Goal: Transaction & Acquisition: Purchase product/service

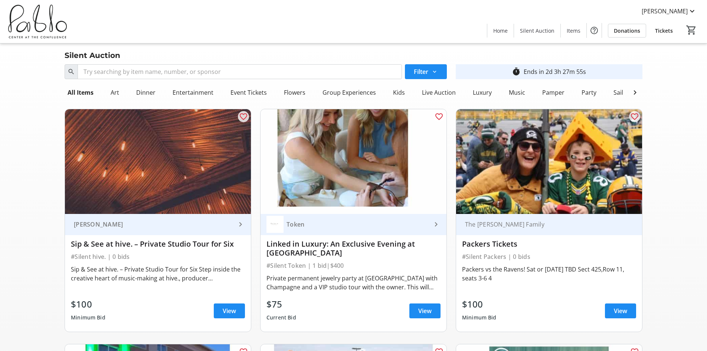
click at [149, 90] on div "Dinner" at bounding box center [145, 92] width 25 height 15
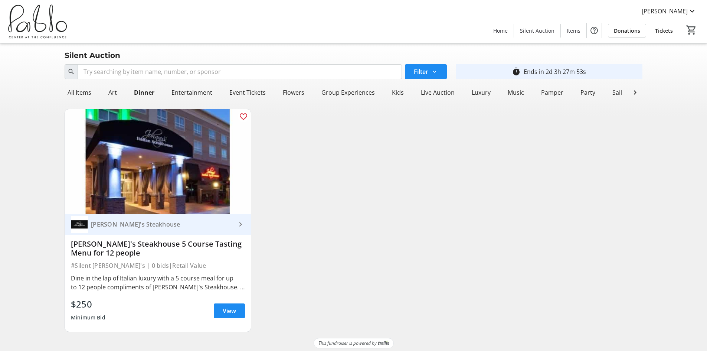
click at [204, 92] on div "Entertainment" at bounding box center [191, 92] width 47 height 15
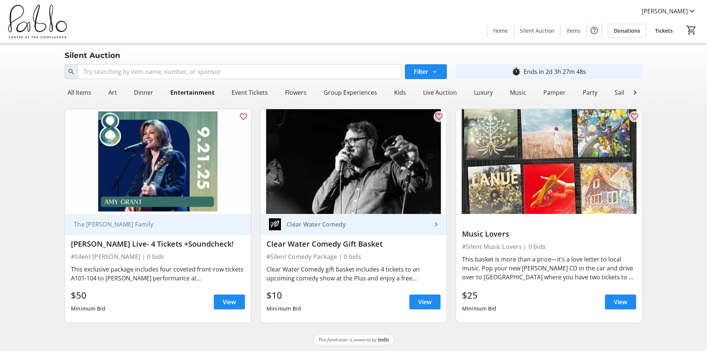
click at [616, 93] on div "Sail" at bounding box center [620, 92] width 16 height 15
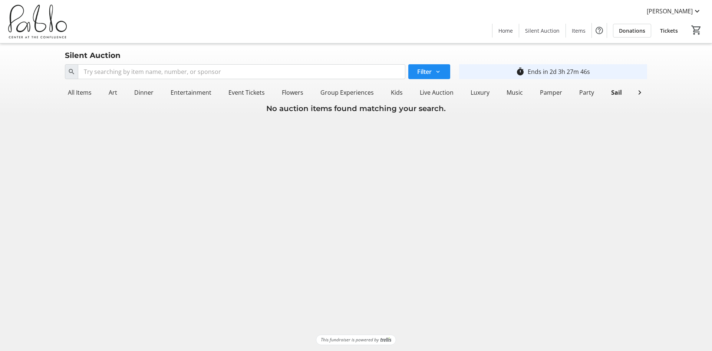
click at [587, 92] on div "Party" at bounding box center [587, 92] width 21 height 15
click at [553, 92] on div "Pamper" at bounding box center [551, 92] width 28 height 15
click at [504, 92] on div "Music" at bounding box center [515, 92] width 22 height 15
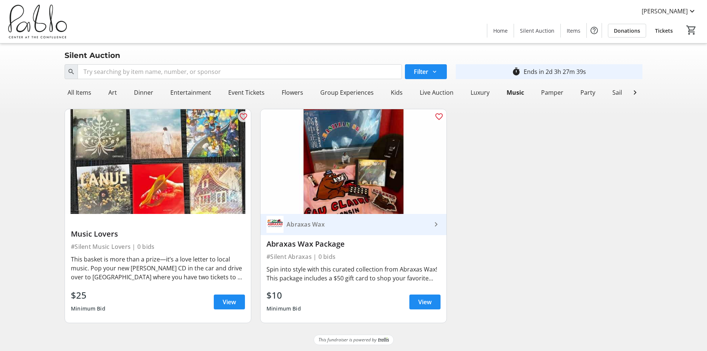
click at [475, 93] on div "Luxury" at bounding box center [480, 92] width 25 height 15
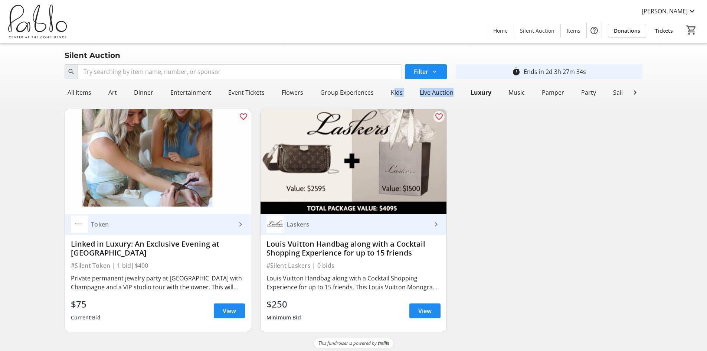
drag, startPoint x: 446, startPoint y: 93, endPoint x: 249, endPoint y: 88, distance: 197.5
click at [341, 88] on div "All Items Art Dinner Entertainment Event Tickets Flowers Group Experiences Kids…" at bounding box center [346, 92] width 563 height 15
click at [77, 94] on div "All Items" at bounding box center [80, 92] width 30 height 15
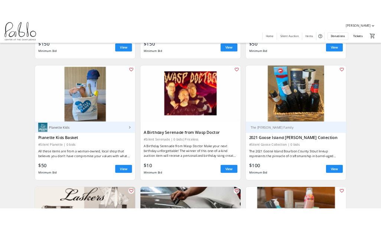
scroll to position [1373, 0]
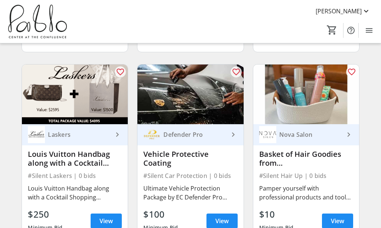
click at [302, 20] on div "[PERSON_NAME] Home Silent Auction Items Donations Tickets 0" at bounding box center [190, 21] width 381 height 43
click at [189, 10] on div "[PERSON_NAME] Home Silent Auction Items Donations Tickets 0" at bounding box center [190, 21] width 381 height 43
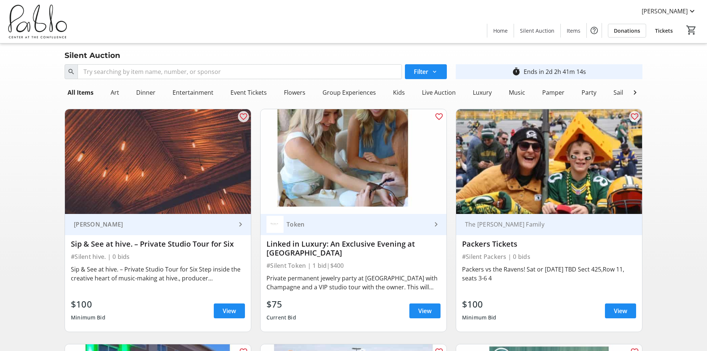
click at [437, 229] on mat-icon "keyboard_arrow_right" at bounding box center [436, 224] width 9 height 9
click at [417, 305] on span at bounding box center [424, 311] width 31 height 18
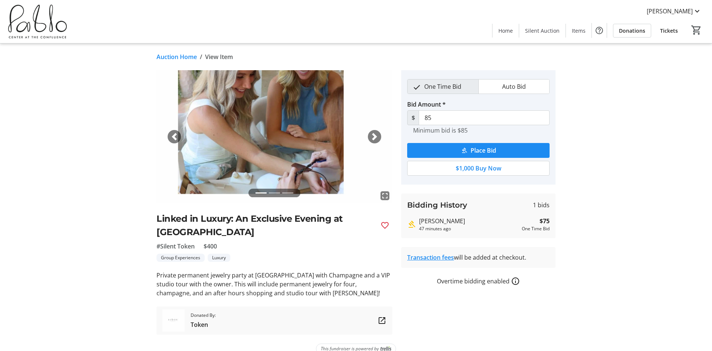
click at [177, 54] on link "Auction Home" at bounding box center [177, 56] width 40 height 9
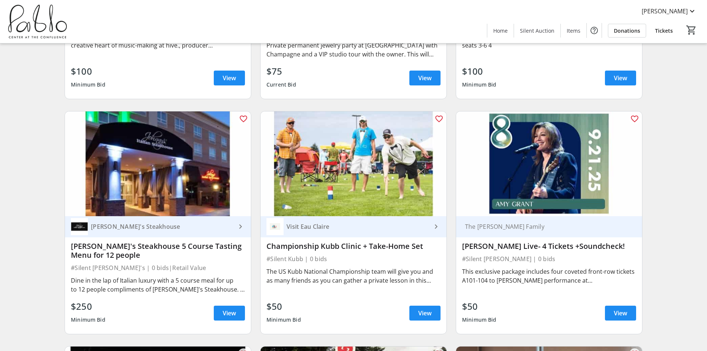
scroll to position [260, 0]
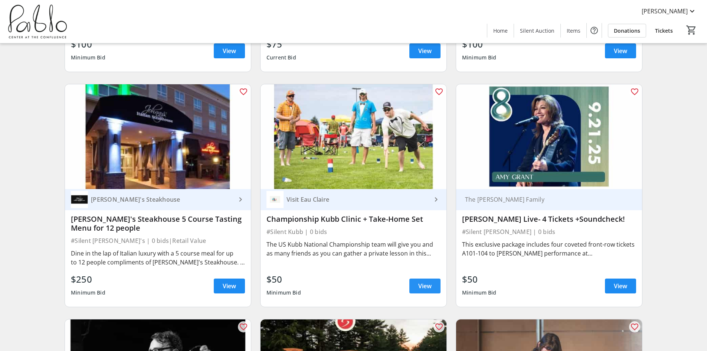
click at [422, 281] on span "View" at bounding box center [424, 285] width 13 height 9
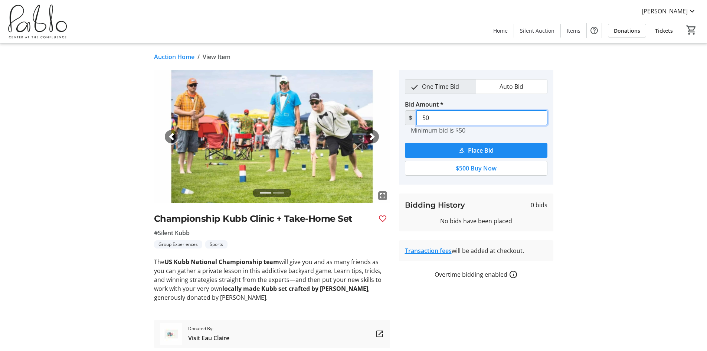
click at [464, 111] on input "50" at bounding box center [481, 117] width 131 height 15
drag, startPoint x: 456, startPoint y: 115, endPoint x: 399, endPoint y: 115, distance: 57.5
click at [401, 119] on tr-place-bid-ui "One Time Bid Auto Bid Bid Amount * $ 50 Minimum bid is $50 Place Bid $500 Buy N…" at bounding box center [476, 127] width 154 height 114
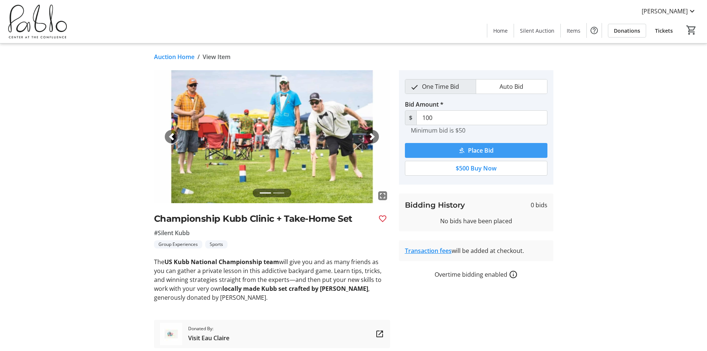
click at [488, 150] on span "Place Bid" at bounding box center [481, 150] width 26 height 9
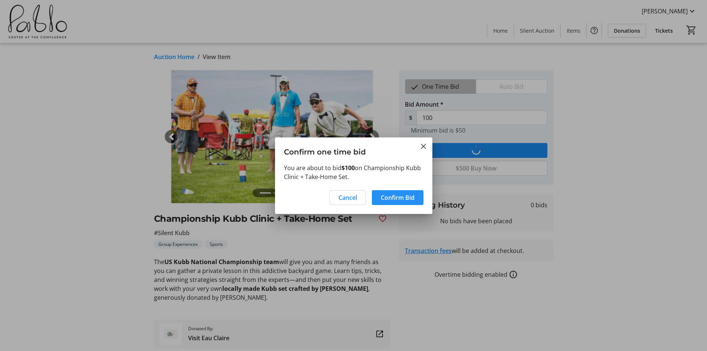
click at [397, 198] on span "Confirm Bid" at bounding box center [398, 197] width 34 height 9
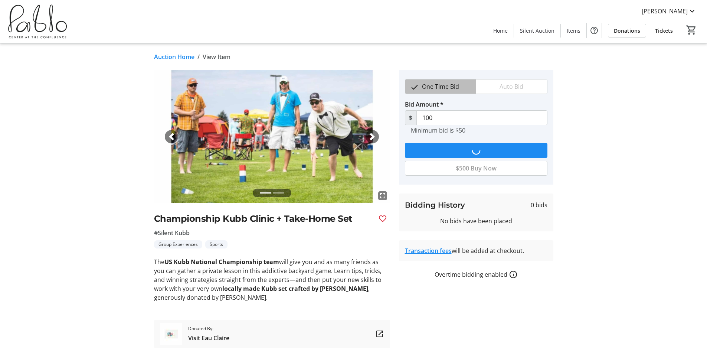
type input "105"
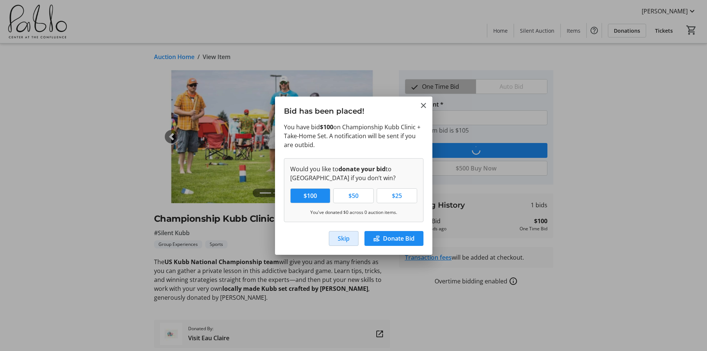
click at [347, 237] on span "Skip" at bounding box center [344, 238] width 12 height 9
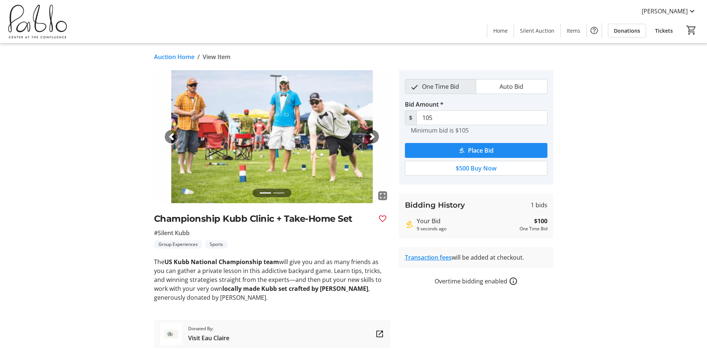
click at [140, 132] on div "fullscreen fullscreen Previous Next Championship Kubb Clinic + Take-Home Set #S…" at bounding box center [354, 209] width 490 height 278
click at [187, 58] on link "Auction Home" at bounding box center [174, 56] width 40 height 9
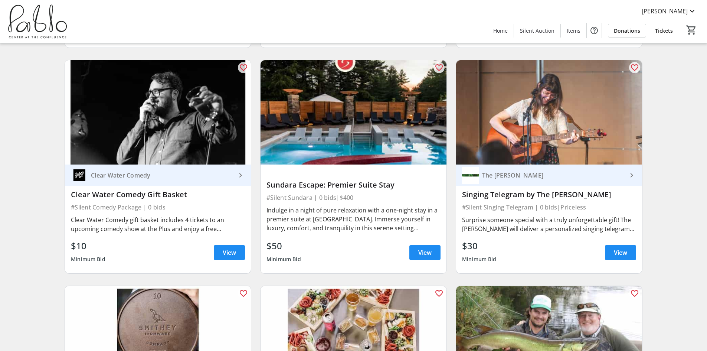
scroll to position [519, 0]
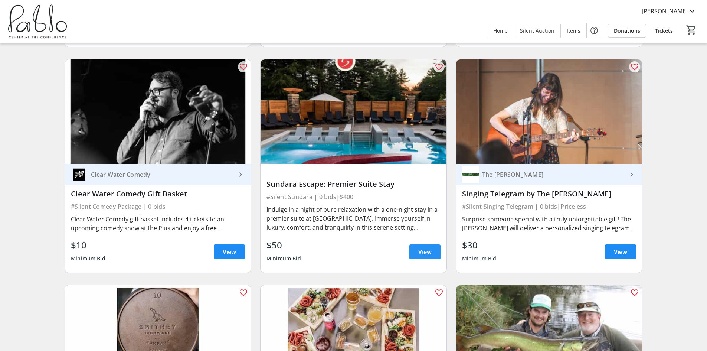
click at [430, 249] on span "View" at bounding box center [424, 251] width 13 height 9
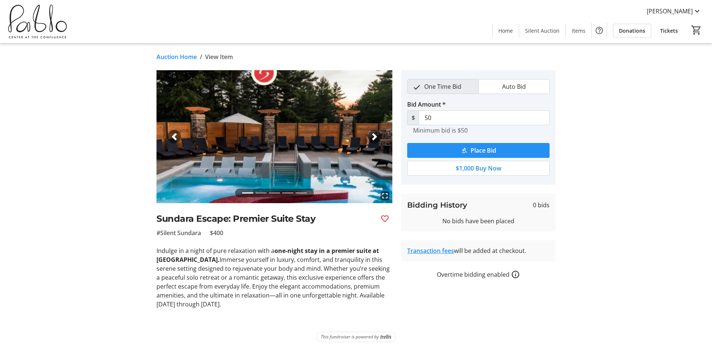
click at [485, 149] on span "Place Bid" at bounding box center [484, 150] width 26 height 9
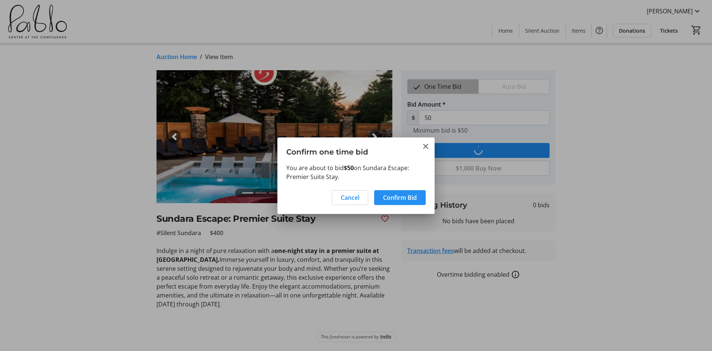
click at [387, 198] on span "Confirm Bid" at bounding box center [400, 197] width 34 height 9
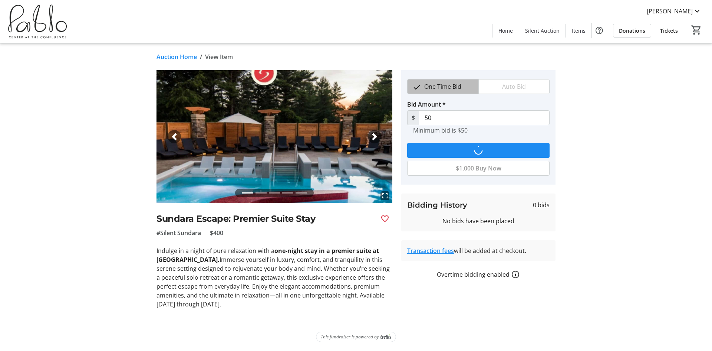
type input "60"
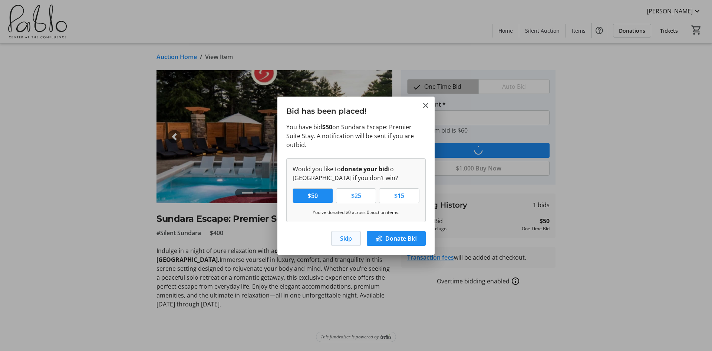
click at [343, 238] on span "Skip" at bounding box center [346, 238] width 12 height 9
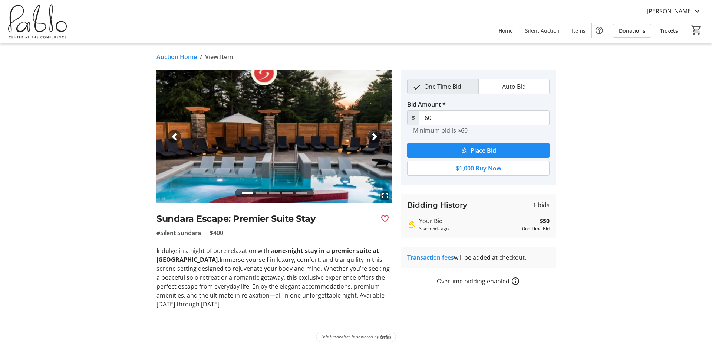
click at [182, 56] on link "Auction Home" at bounding box center [177, 56] width 40 height 9
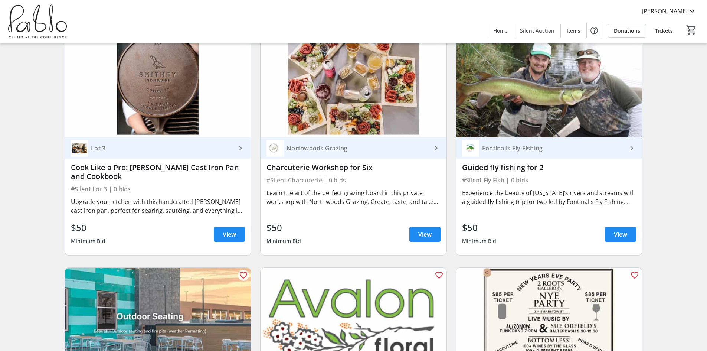
scroll to position [779, 0]
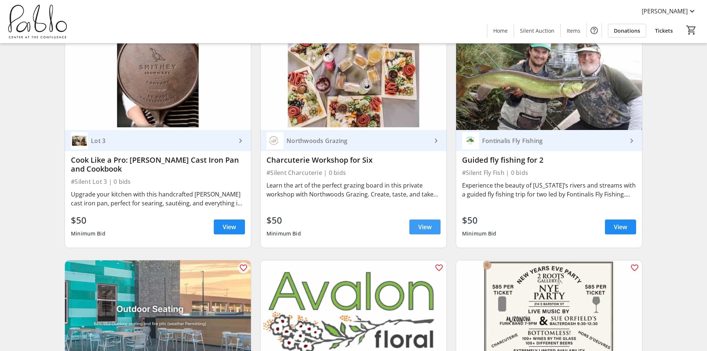
click at [418, 225] on span "View" at bounding box center [424, 226] width 13 height 9
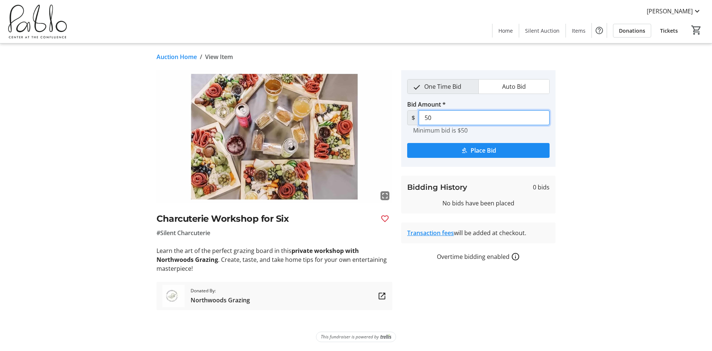
drag, startPoint x: 447, startPoint y: 116, endPoint x: 418, endPoint y: 118, distance: 29.0
click at [420, 118] on input "50" at bounding box center [484, 117] width 131 height 15
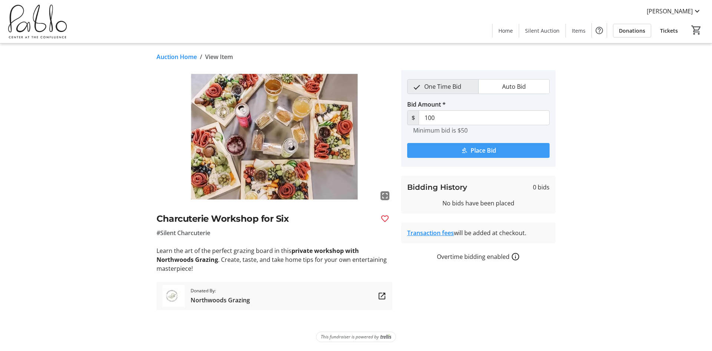
click at [486, 143] on span "submit" at bounding box center [478, 150] width 142 height 18
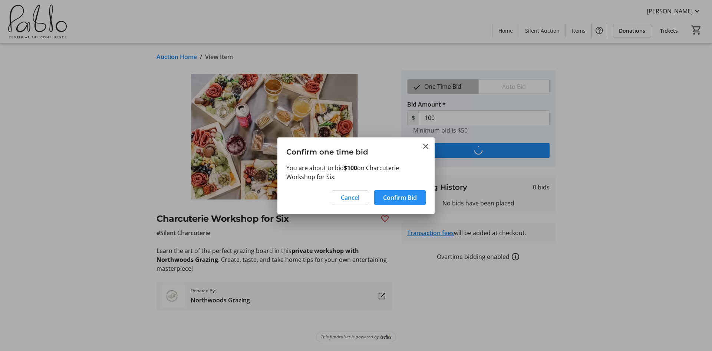
click at [396, 197] on span "Confirm Bid" at bounding box center [400, 197] width 34 height 9
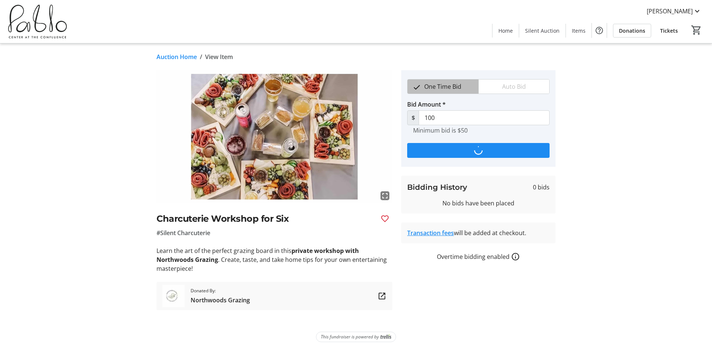
type input "110"
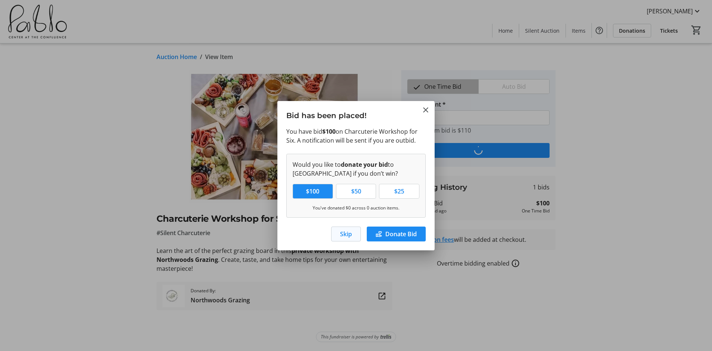
click at [348, 230] on span "Skip" at bounding box center [346, 233] width 12 height 9
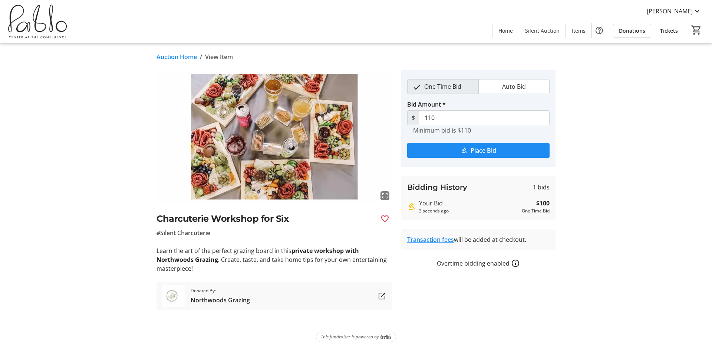
click at [186, 57] on link "Auction Home" at bounding box center [177, 56] width 40 height 9
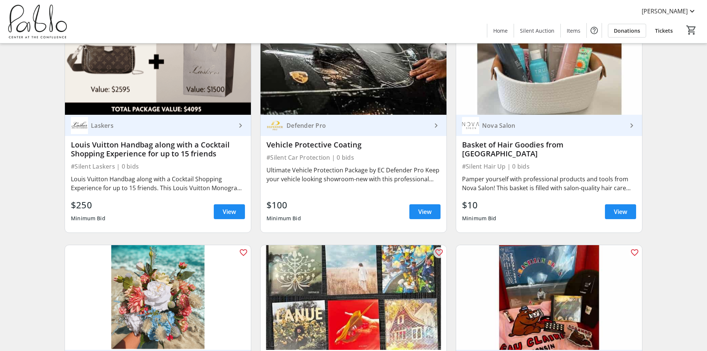
scroll to position [1670, 0]
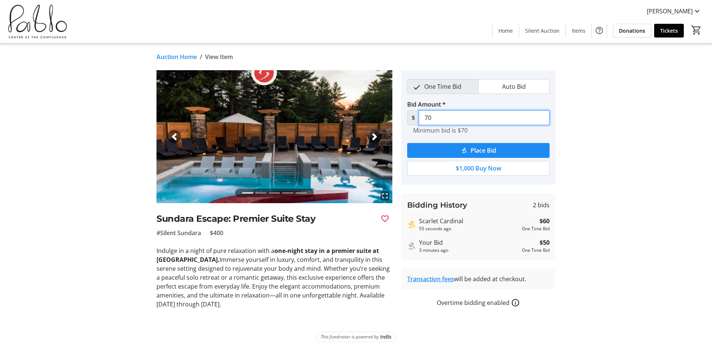
drag, startPoint x: 484, startPoint y: 117, endPoint x: 409, endPoint y: 118, distance: 75.3
click at [412, 118] on div "$ 70" at bounding box center [478, 117] width 142 height 15
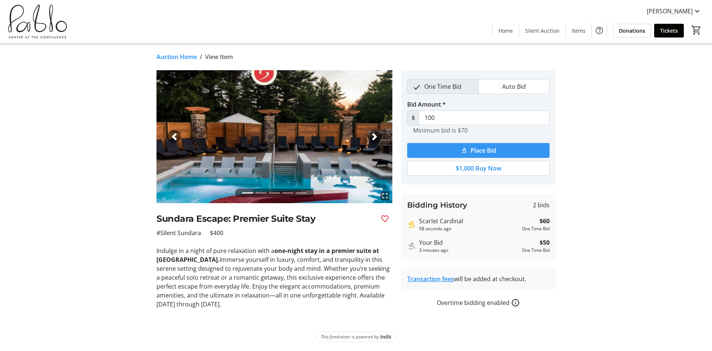
click at [469, 150] on span "submit" at bounding box center [478, 150] width 142 height 18
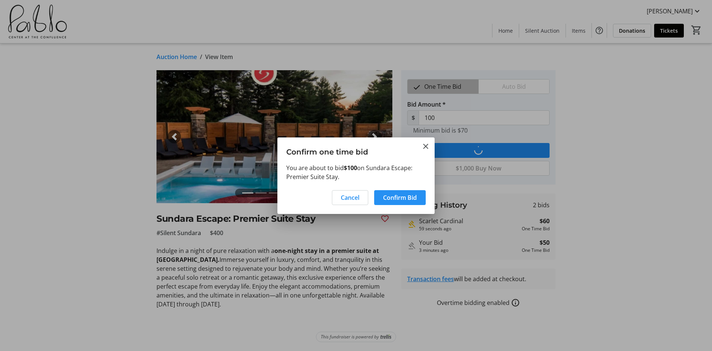
click at [414, 197] on span "Confirm Bid" at bounding box center [400, 197] width 34 height 9
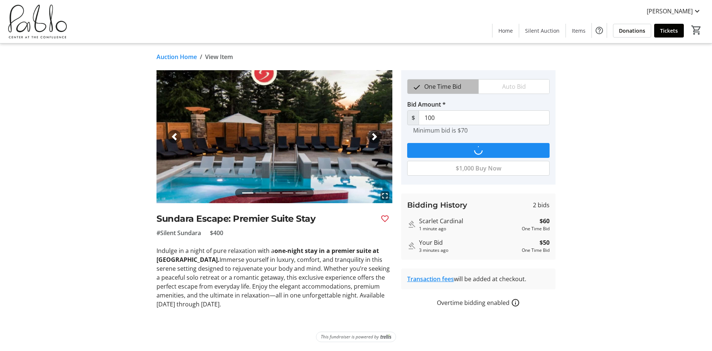
type input "110"
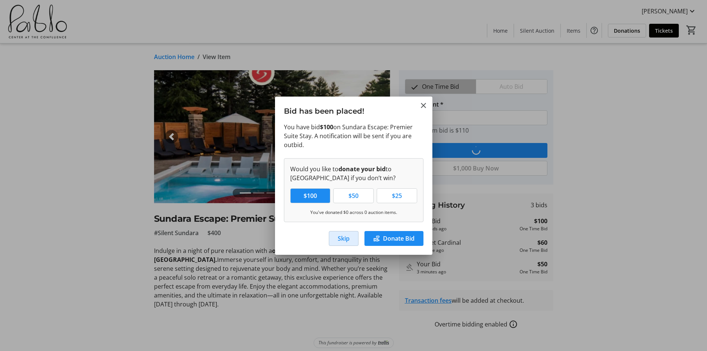
click at [350, 241] on span "button" at bounding box center [343, 238] width 29 height 18
